Goal: Navigation & Orientation: Find specific page/section

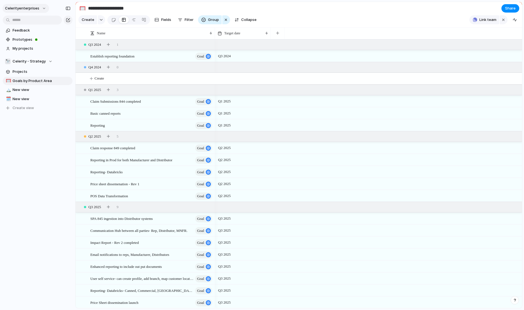
click at [33, 10] on span "celerityenterprises" at bounding box center [22, 9] width 34 height 6
click at [40, 123] on div "Settings Invite members Change theme Sign out" at bounding box center [262, 155] width 524 height 310
click at [23, 70] on span "Projects" at bounding box center [42, 72] width 58 height 6
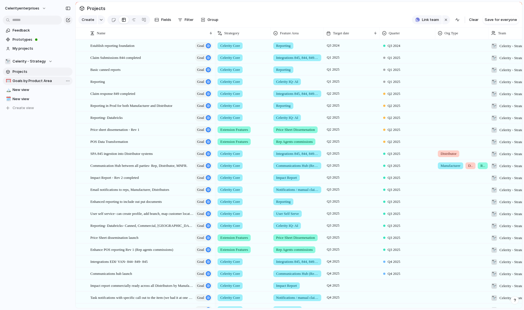
click at [25, 82] on span "Goals by Product Area" at bounding box center [42, 81] width 58 height 6
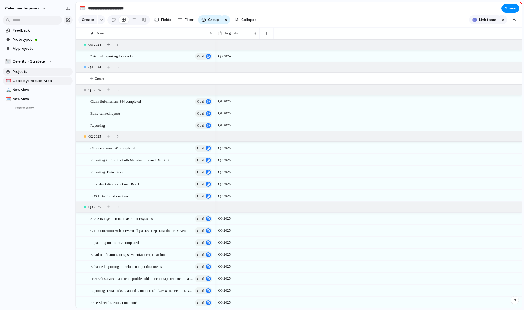
click at [21, 74] on span "Projects" at bounding box center [42, 72] width 58 height 6
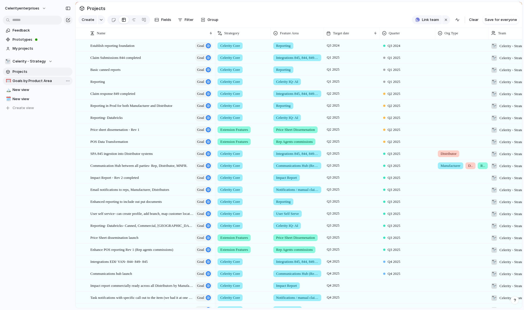
click at [27, 80] on span "Goals by Product Area" at bounding box center [42, 81] width 58 height 6
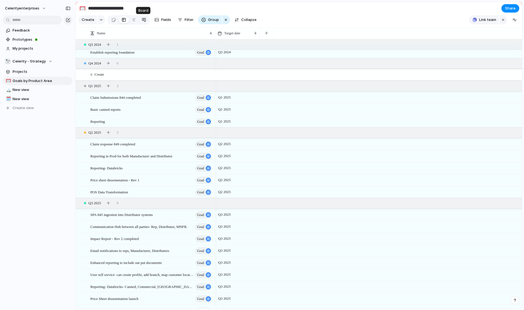
click at [142, 21] on div at bounding box center [144, 19] width 4 height 9
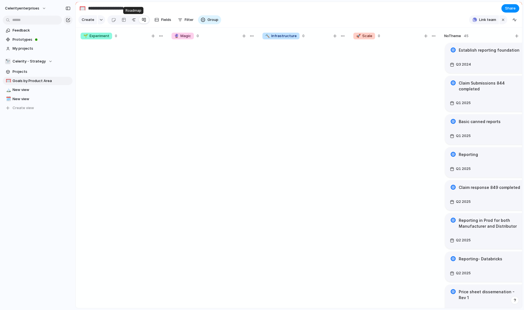
click at [132, 21] on div at bounding box center [134, 19] width 4 height 9
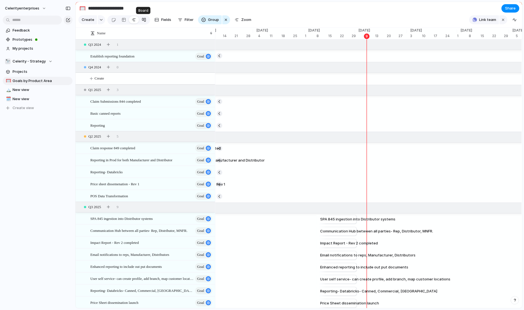
click at [146, 21] on link at bounding box center [144, 19] width 10 height 9
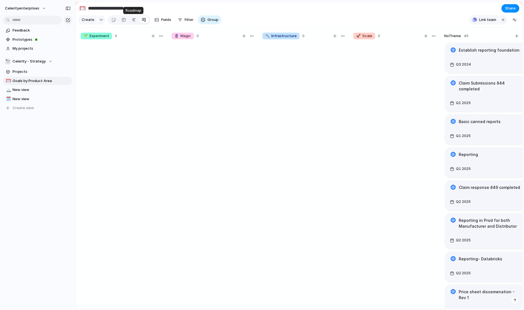
click at [136, 21] on link at bounding box center [134, 19] width 10 height 9
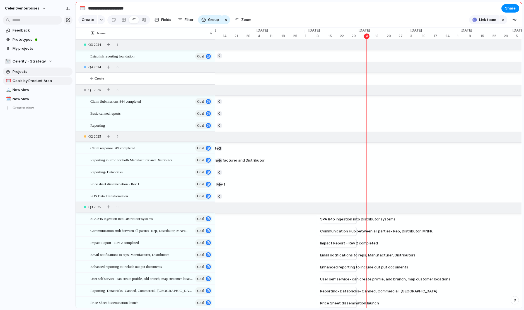
click at [21, 74] on span "Projects" at bounding box center [42, 72] width 58 height 6
